Goal: Communication & Community: Answer question/provide support

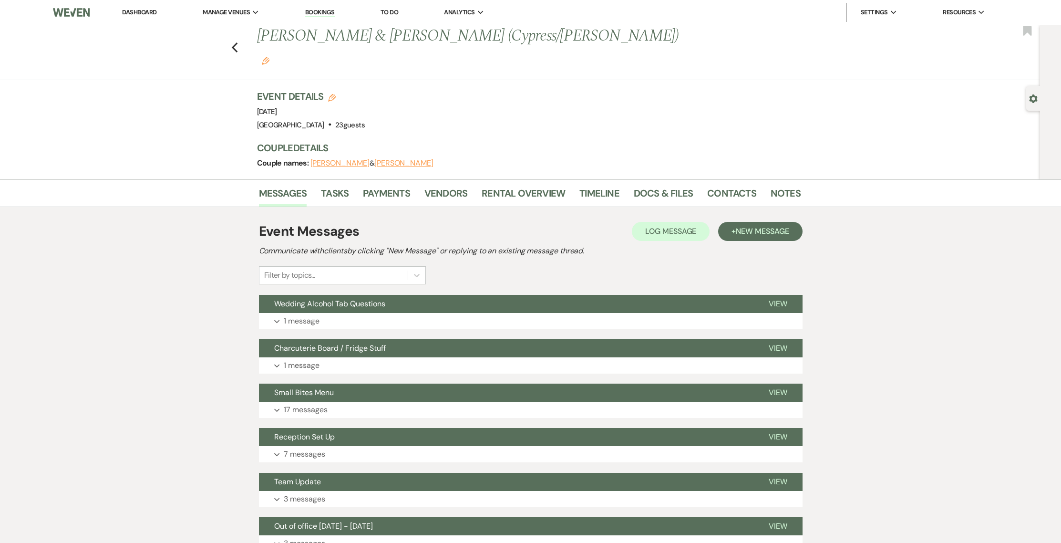
click at [133, 12] on link "Dashboard" at bounding box center [139, 12] width 34 height 8
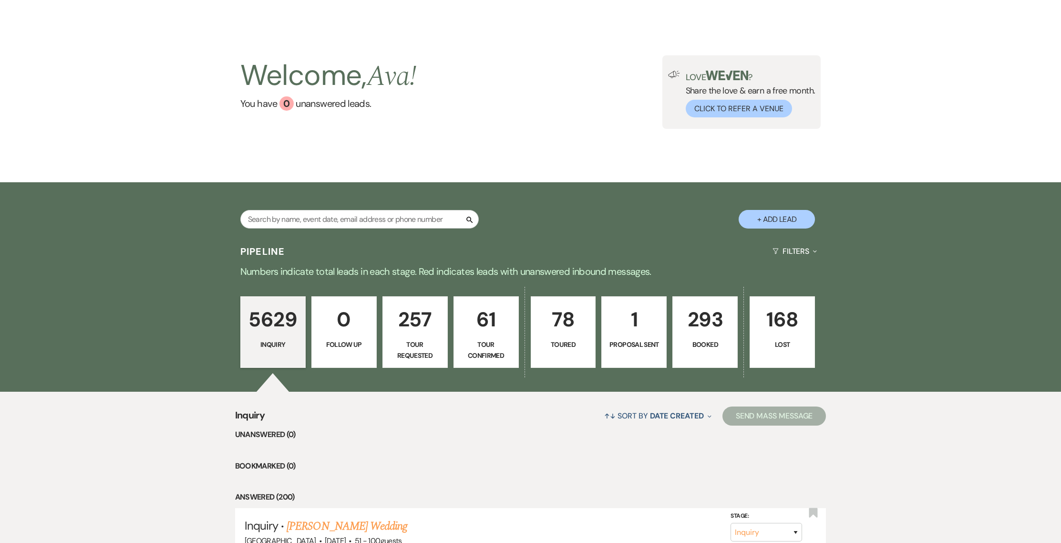
scroll to position [73, 0]
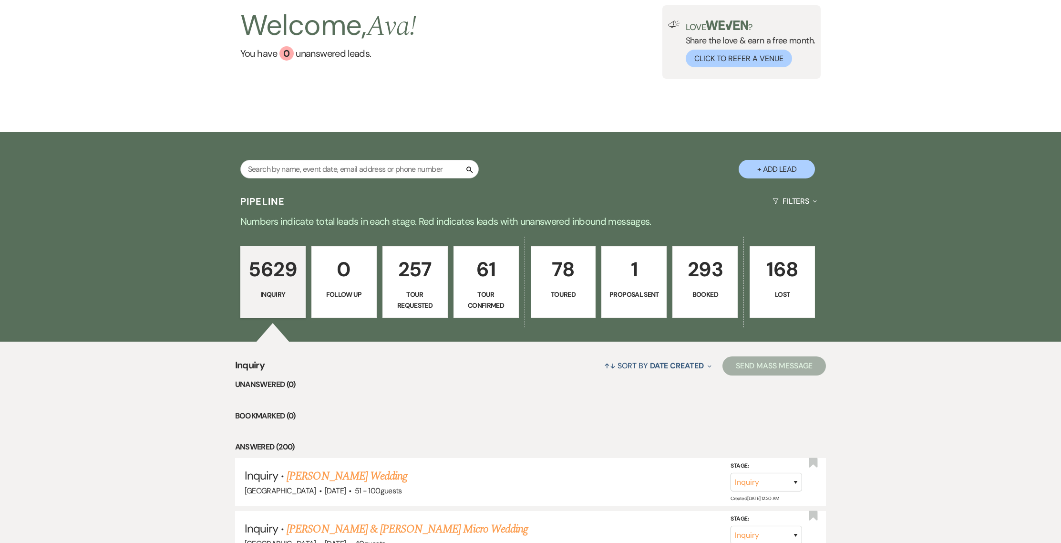
click at [705, 282] on p "293" at bounding box center [705, 269] width 53 height 32
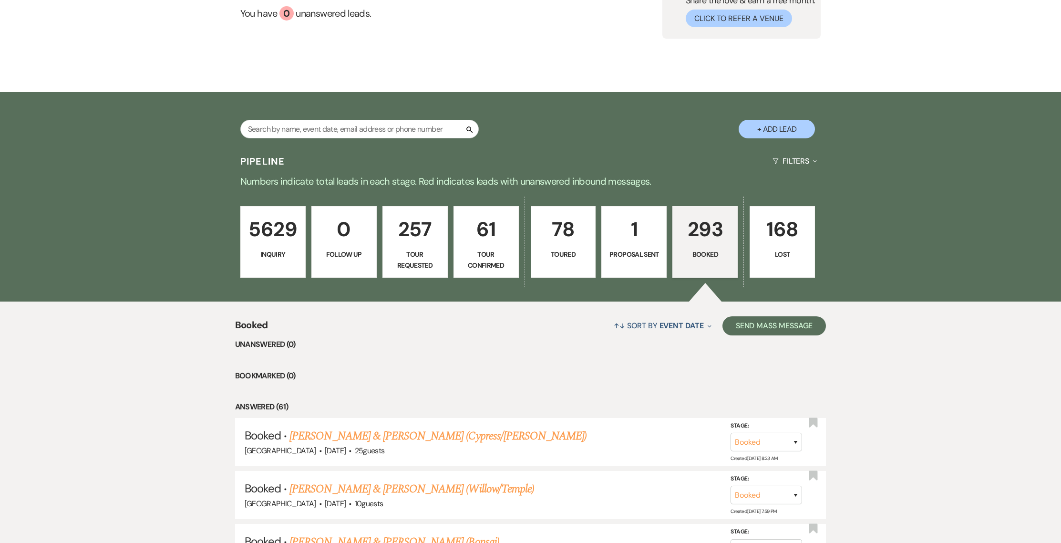
scroll to position [294, 0]
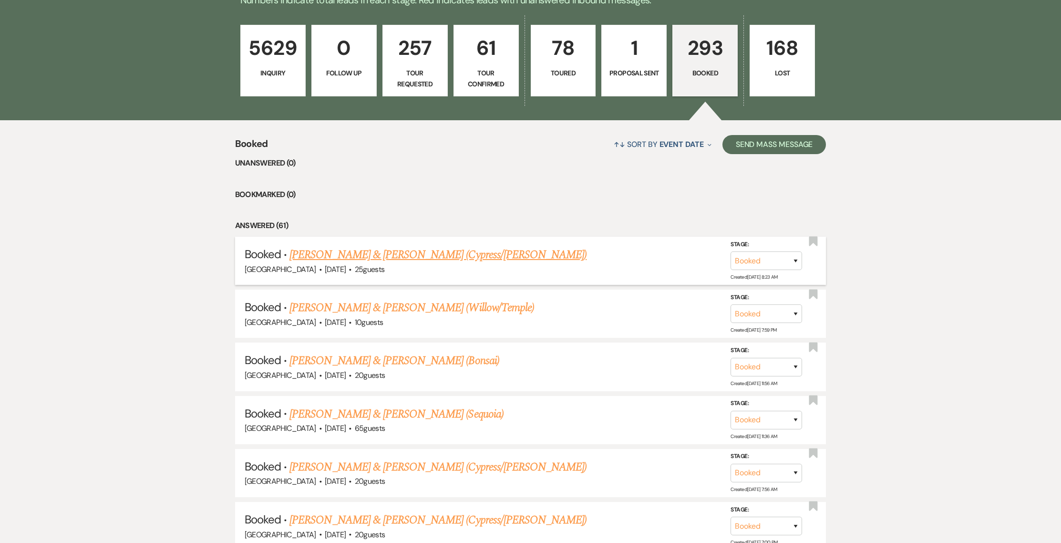
click at [366, 252] on link "[PERSON_NAME] & [PERSON_NAME] (Cypress/[PERSON_NAME])" at bounding box center [438, 254] width 297 height 17
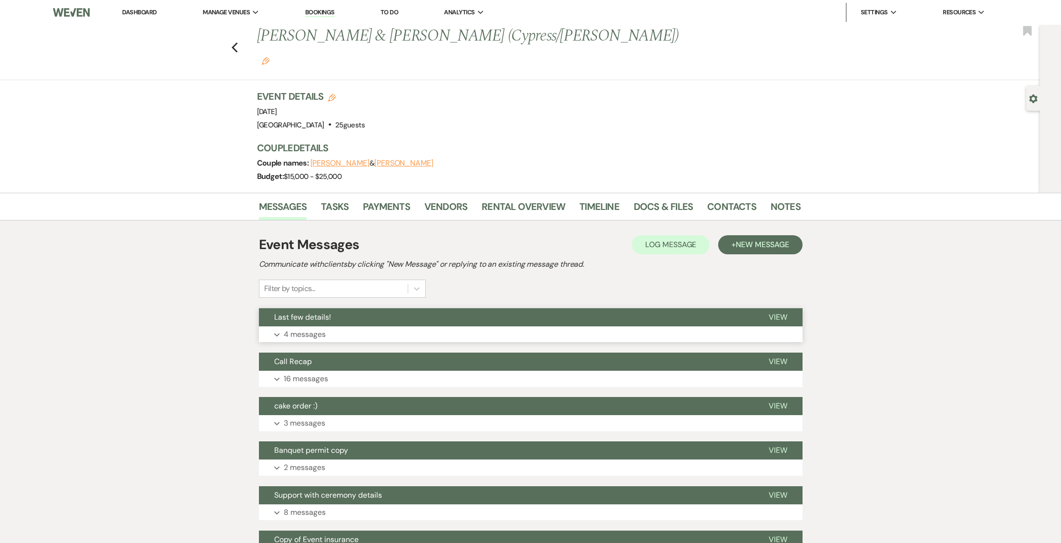
click at [354, 308] on button "Last few details!" at bounding box center [506, 317] width 495 height 18
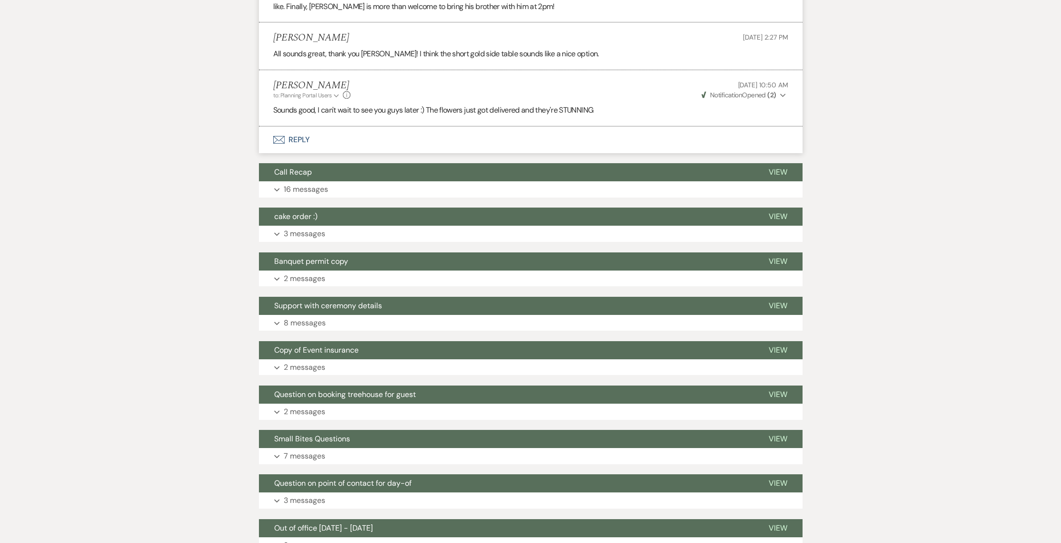
scroll to position [584, 0]
click at [313, 183] on p "16 messages" at bounding box center [306, 189] width 44 height 12
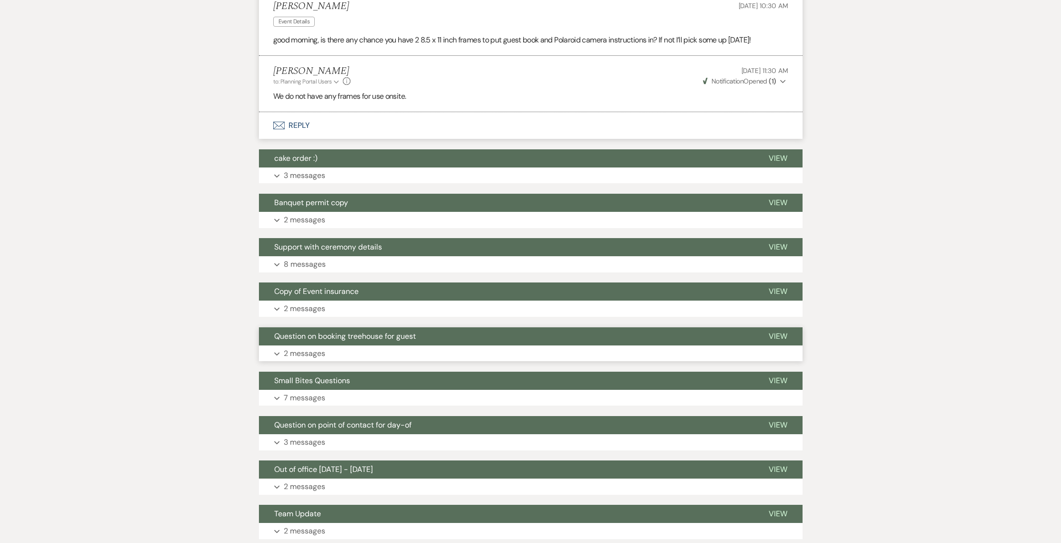
scroll to position [2998, 0]
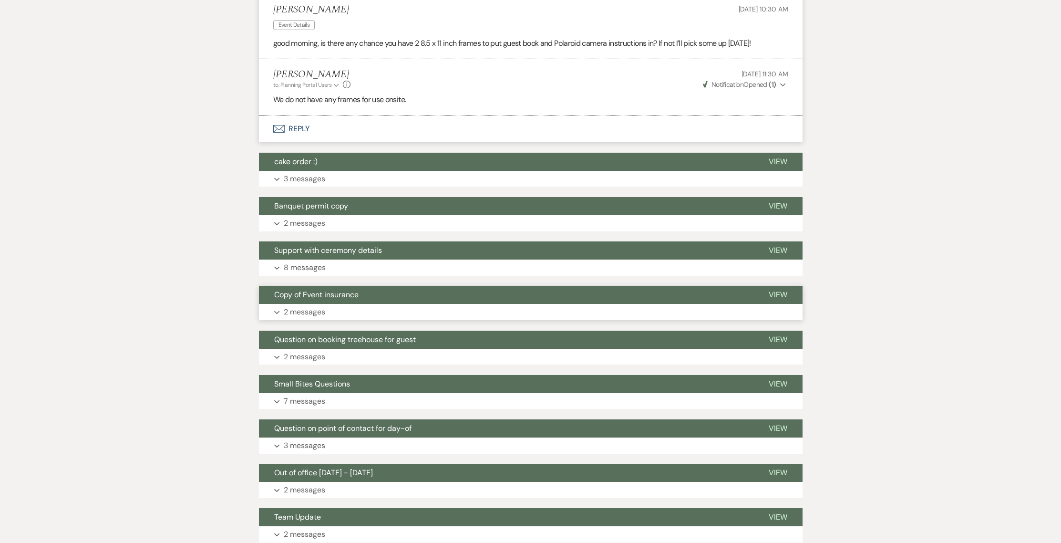
click at [326, 304] on button "Expand 2 messages" at bounding box center [531, 312] width 544 height 16
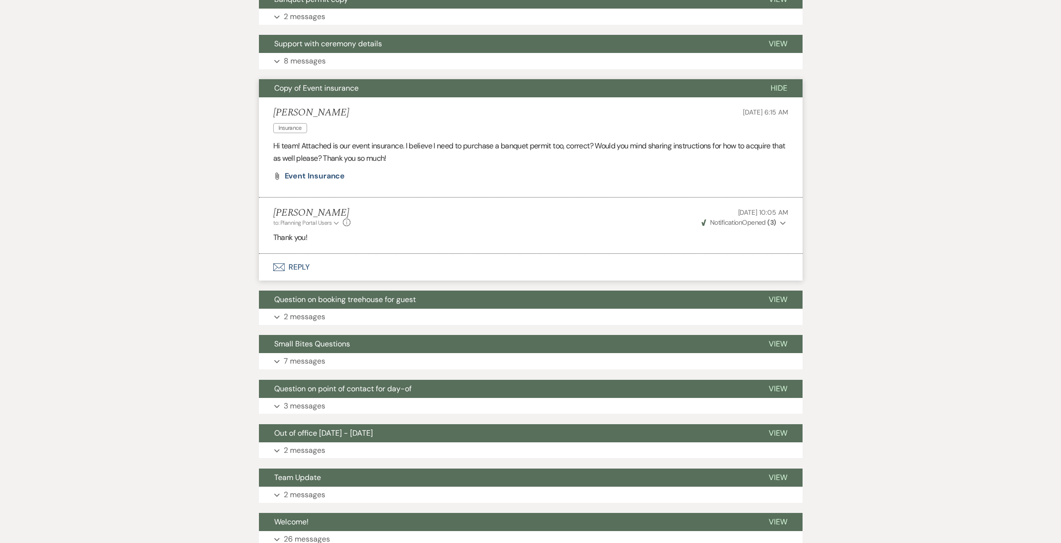
scroll to position [3206, 0]
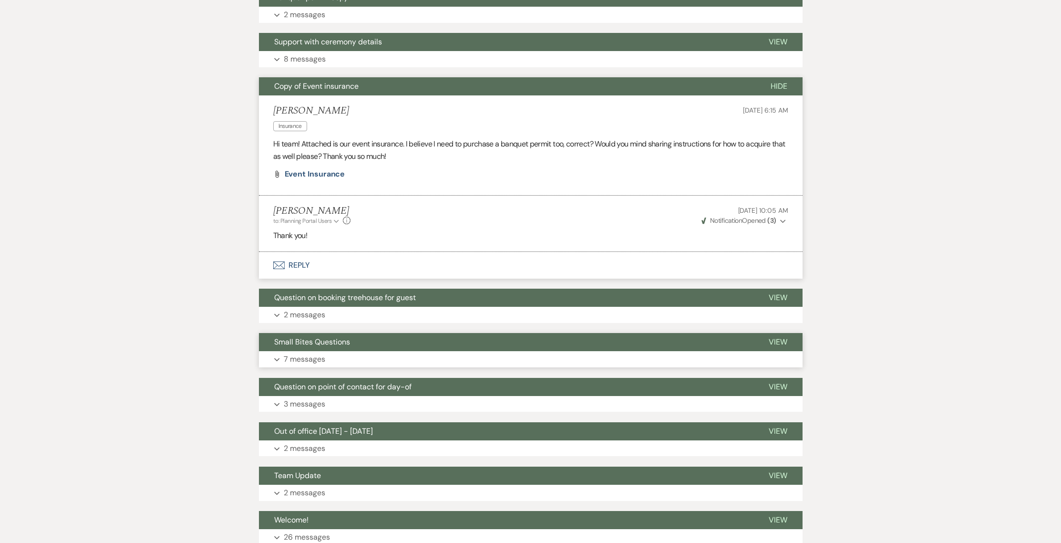
click at [323, 337] on span "Small Bites Questions" at bounding box center [312, 342] width 76 height 10
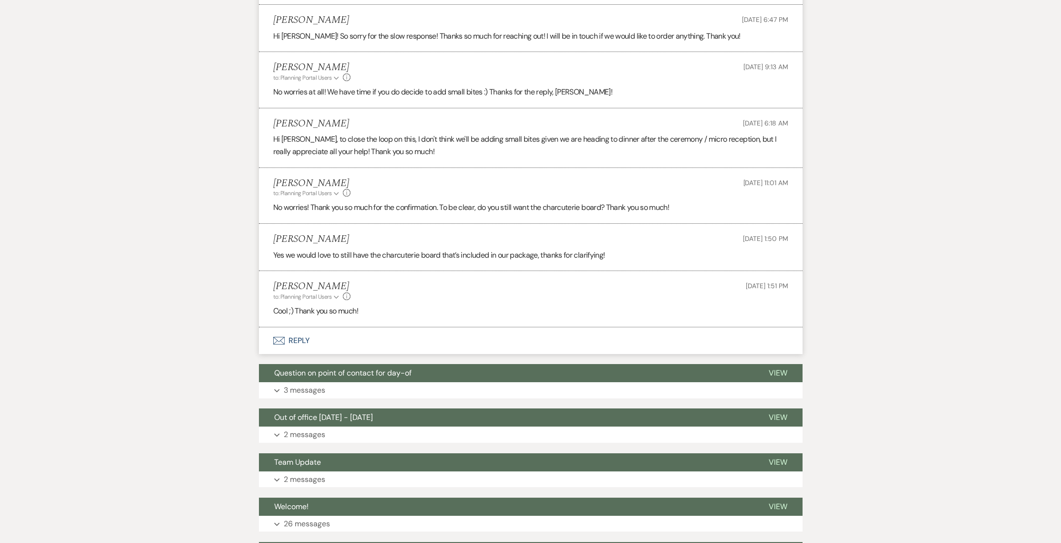
scroll to position [3635, 0]
click at [319, 368] on span "Question on point of contact for day-of" at bounding box center [342, 373] width 137 height 10
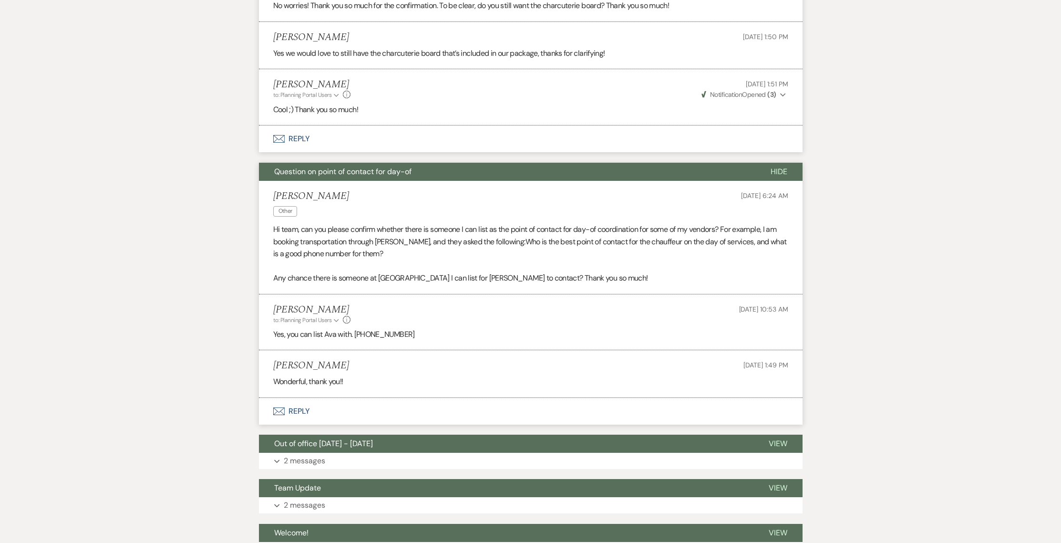
scroll to position [3860, 0]
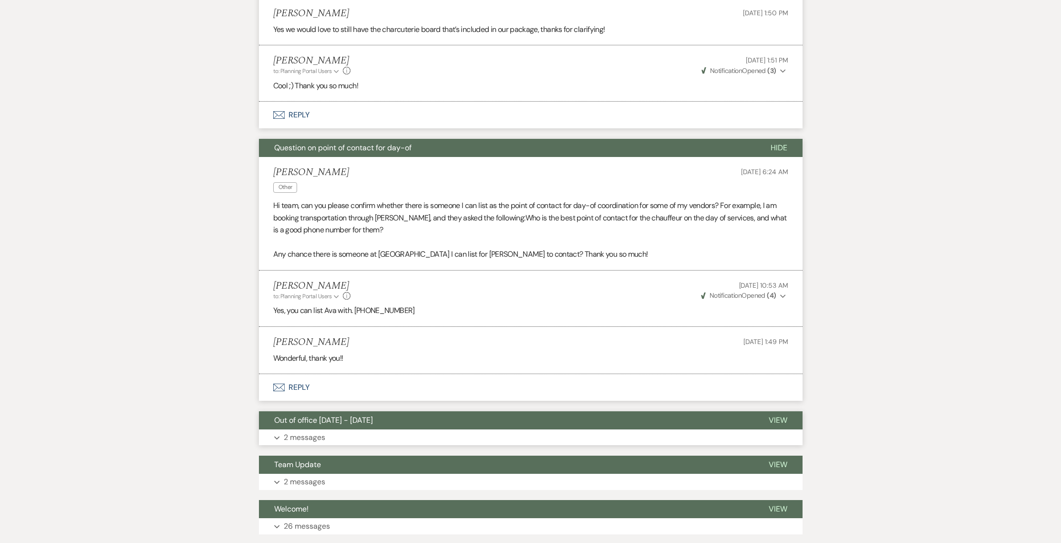
click at [322, 431] on p "2 messages" at bounding box center [305, 437] width 42 height 12
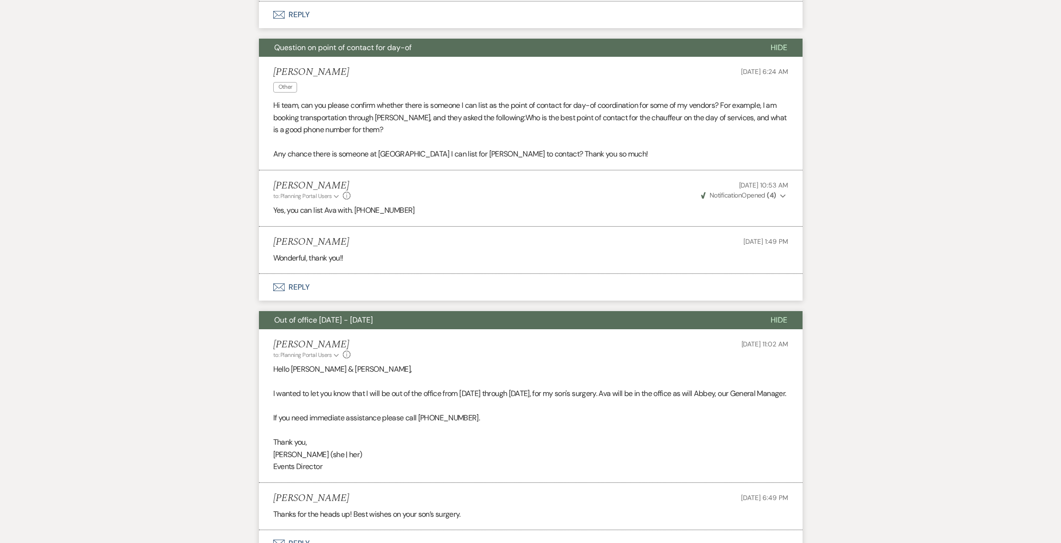
scroll to position [4087, 0]
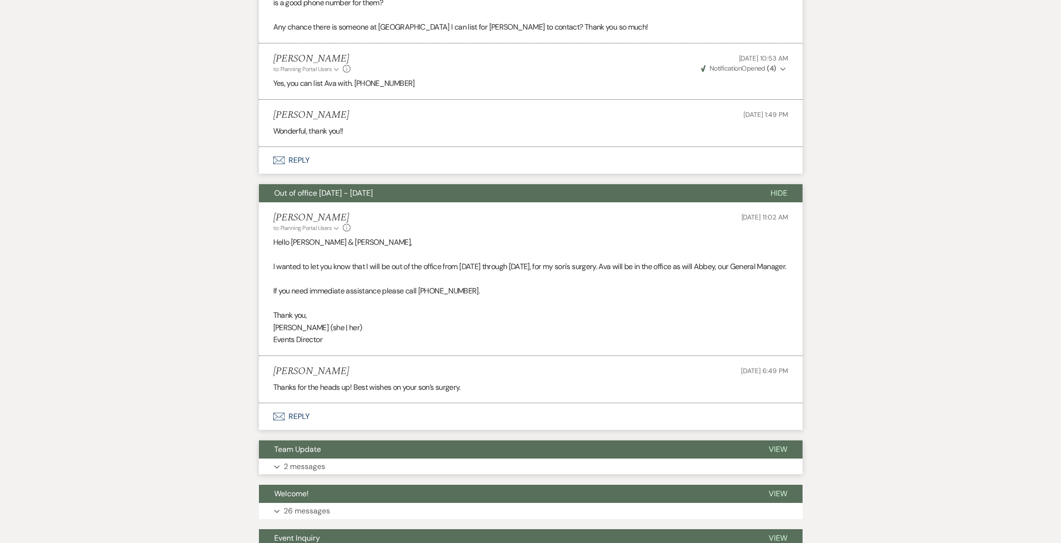
click at [338, 458] on button "Expand 2 messages" at bounding box center [531, 466] width 544 height 16
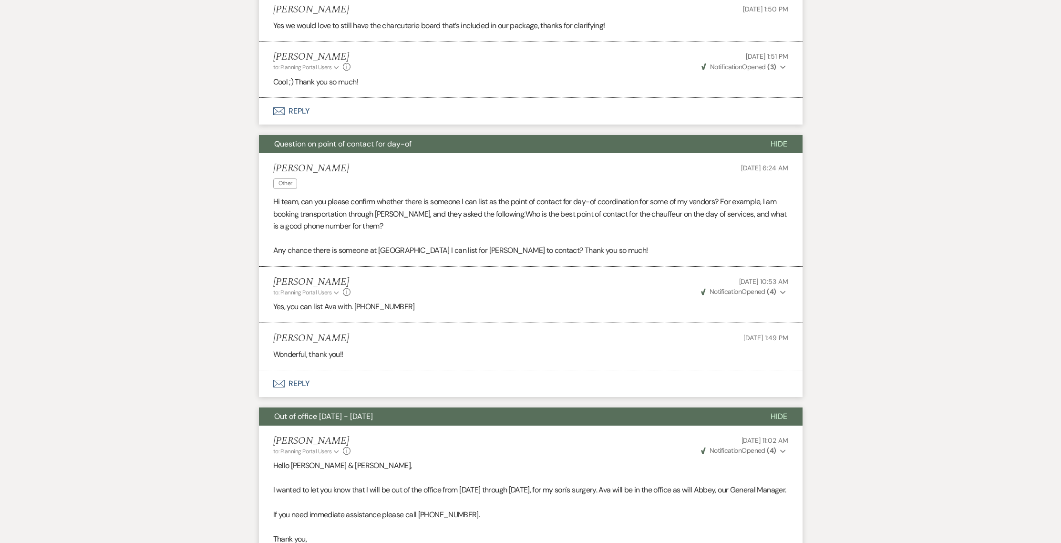
scroll to position [4314, 0]
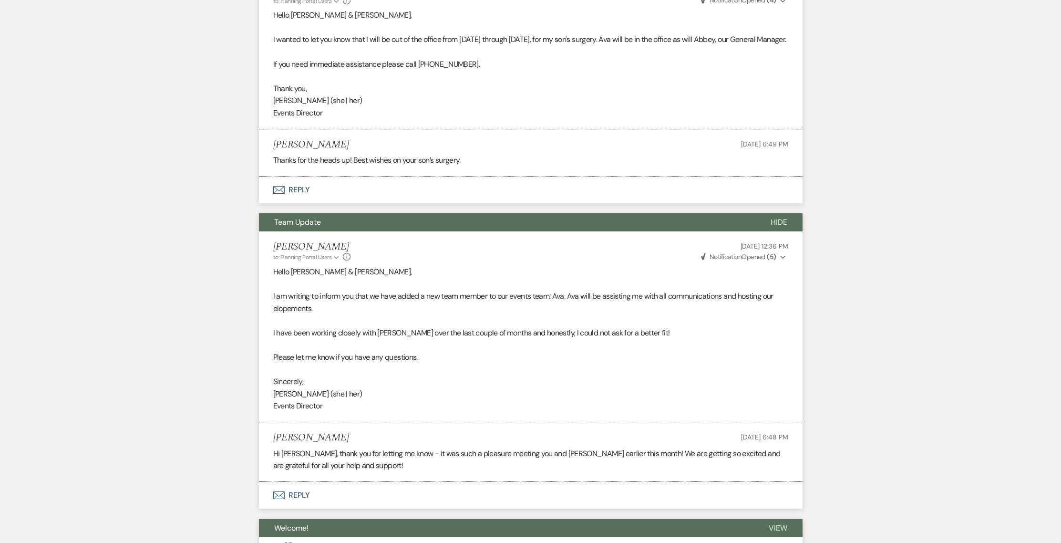
click at [300, 539] on p "26 messages" at bounding box center [307, 545] width 46 height 12
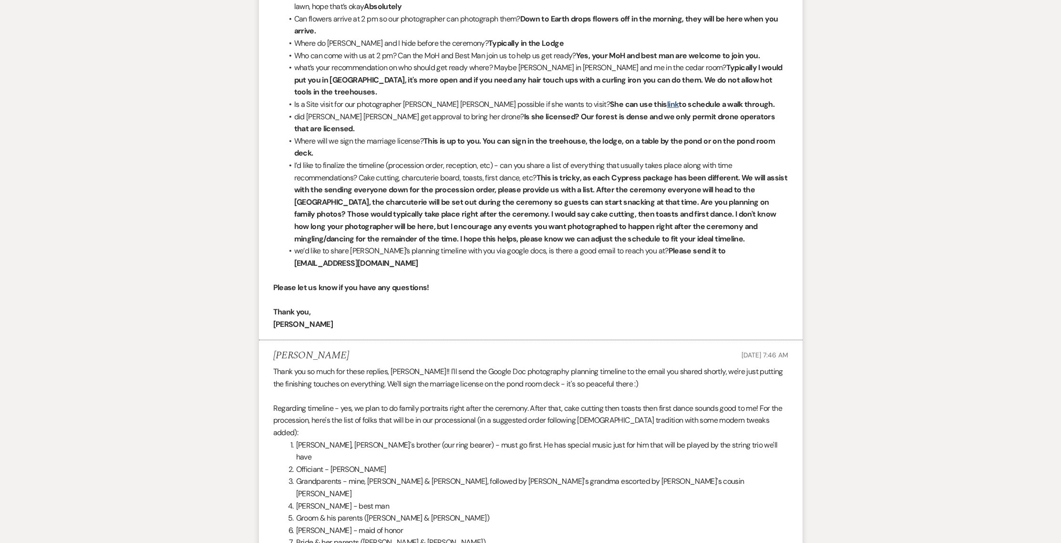
scroll to position [1700, 0]
